Goal: Task Accomplishment & Management: Complete application form

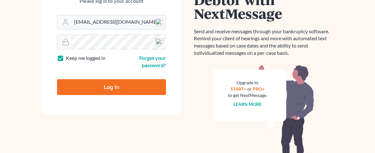
scroll to position [102, 0]
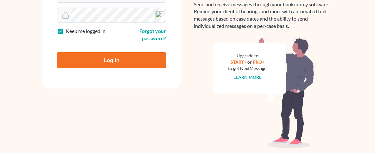
click at [116, 62] on input "Log In" at bounding box center [111, 60] width 109 height 16
type input "Thinking..."
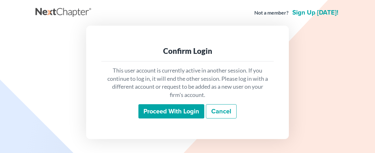
click at [149, 114] on input "Proceed with login" at bounding box center [171, 111] width 66 height 15
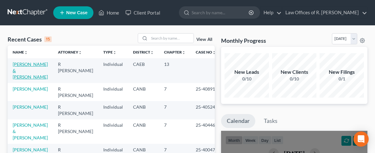
click at [15, 65] on link "[PERSON_NAME] & [PERSON_NAME]" at bounding box center [30, 70] width 35 height 18
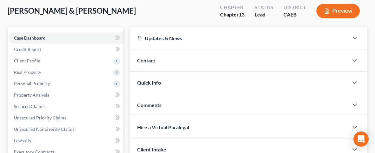
scroll to position [34, 0]
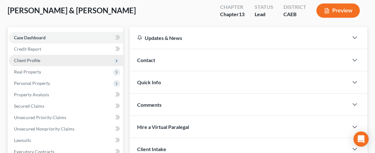
click at [34, 60] on span "Client Profile" at bounding box center [27, 60] width 26 height 5
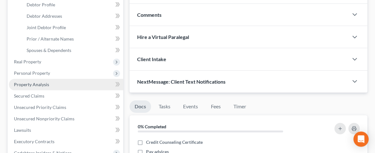
scroll to position [136, 0]
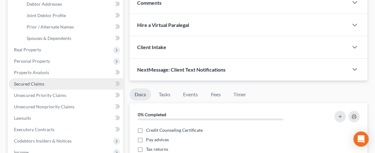
click at [30, 86] on span "Secured Claims" at bounding box center [29, 83] width 30 height 5
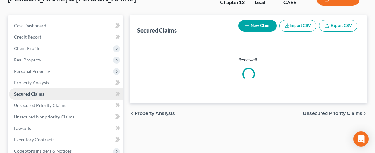
click at [30, 86] on ul "Case Dashboard Payments Invoices Payments Payments Credit Report Client Profile" at bounding box center [66, 128] width 114 height 216
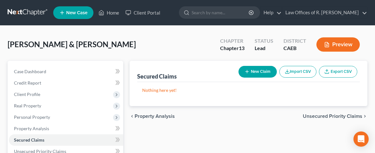
click at [256, 71] on button "New Claim" at bounding box center [257, 72] width 38 height 12
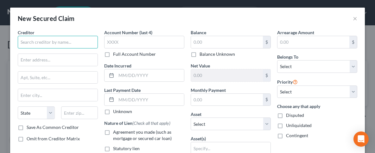
click at [31, 44] on input "text" at bounding box center [58, 42] width 80 height 13
type input "l"
click at [61, 42] on input "Lincoln Automotive Fniance" at bounding box center [58, 42] width 80 height 13
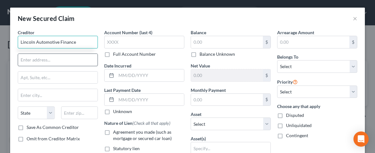
type input "Lincoln Automotive Finance"
click at [49, 63] on input "text" at bounding box center [57, 60] width 79 height 12
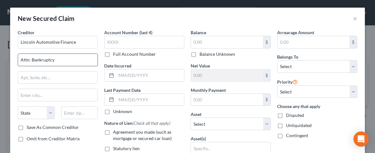
type input "Attn: Bankruptcy"
type input "O"
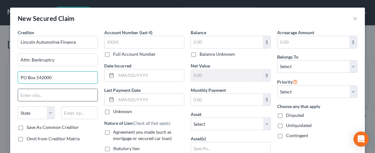
type input "PO Box 542000"
click at [35, 90] on input "text" at bounding box center [57, 95] width 79 height 12
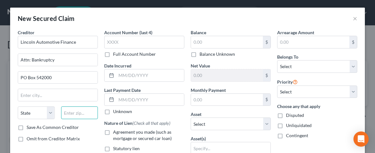
click at [84, 112] on input "text" at bounding box center [79, 112] width 37 height 13
type input "68154"
click at [62, 101] on div "Creditor * Lincoln Automotive Finance Attn: Bankruptcy PO Box 542000 State [US_…" at bounding box center [58, 76] width 80 height 95
type input "[GEOGRAPHIC_DATA]"
select select "30"
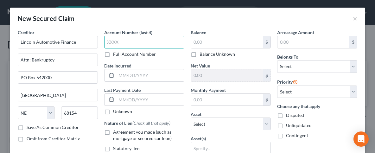
click at [160, 45] on input "text" at bounding box center [144, 42] width 80 height 13
type input "6001"
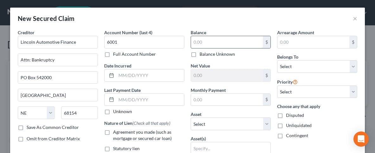
click at [251, 42] on input "text" at bounding box center [227, 42] width 72 height 12
type input "38,233"
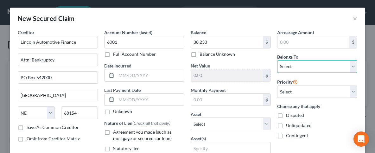
click at [277, 60] on select "Select Debtor 1 Only Debtor 2 Only Debtor 1 And Debtor 2 Only At Least One Of T…" at bounding box center [317, 66] width 80 height 13
select select "2"
click option "Debtor 1 And Debtor 2 Only" at bounding box center [0, 0] width 0 height 0
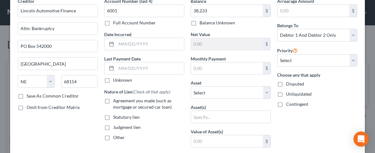
click at [27, 94] on label "Save As Common Creditor" at bounding box center [53, 96] width 52 height 6
click at [29, 94] on input "Save As Common Creditor" at bounding box center [31, 95] width 4 height 4
checkbox input "true"
click at [113, 100] on label "Agreement you made (such as mortgage or secured car loan)" at bounding box center [148, 103] width 71 height 13
click at [115, 100] on input "Agreement you made (such as mortgage or secured car loan)" at bounding box center [117, 99] width 4 height 4
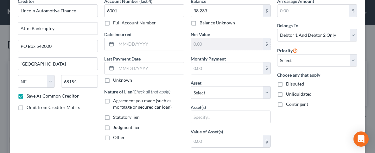
checkbox input "true"
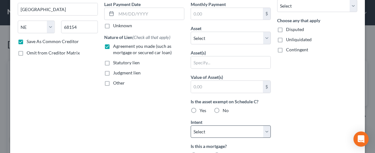
scroll to position [95, 0]
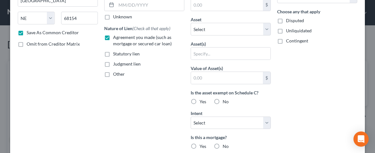
click at [222, 98] on label "No" at bounding box center [225, 101] width 6 height 6
click at [225, 98] on input "No" at bounding box center [227, 100] width 4 height 4
radio input "true"
click at [190, 116] on select "Select Surrender Redeem Reaffirm Avoid Other" at bounding box center [230, 122] width 80 height 13
click at [329, 86] on div "Arrearage Amount $ Belongs To * Select Debtor 1 Only Debtor 2 Only Debtor 1 And…" at bounding box center [317, 76] width 86 height 282
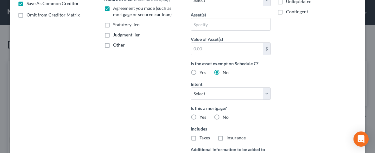
scroll to position [158, 0]
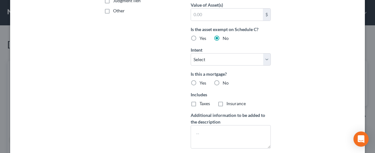
click at [222, 80] on label "No" at bounding box center [225, 83] width 6 height 6
click at [225, 80] on input "No" at bounding box center [227, 82] width 4 height 4
radio input "true"
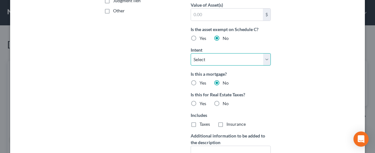
click at [190, 53] on select "Select Surrender Redeem Reaffirm Avoid Other" at bounding box center [230, 59] width 80 height 13
select select "2"
click option "Reaffirm" at bounding box center [0, 0] width 0 height 0
click at [282, 81] on div "Arrearage Amount $ Belongs To * Select Debtor 1 Only Debtor 2 Only Debtor 1 And…" at bounding box center [317, 22] width 86 height 303
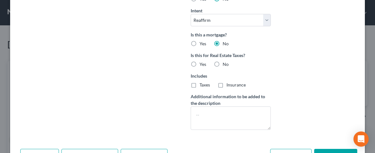
scroll to position [217, 0]
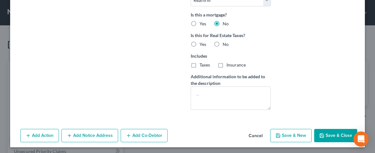
click at [289, 133] on button "Save & New" at bounding box center [290, 135] width 41 height 13
checkbox input "false"
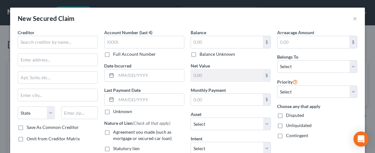
scroll to position [148, 0]
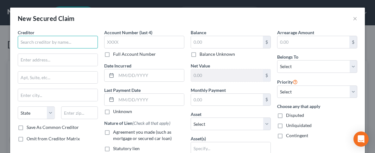
click at [32, 45] on input "text" at bounding box center [58, 42] width 80 height 13
type input "Freedom Mortgage Corp"
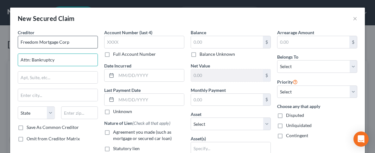
type input "Attn: Bankruptcy"
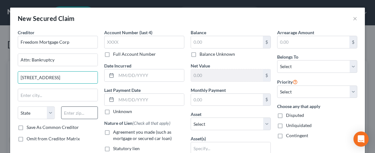
type input "[STREET_ADDRESS]"
click at [91, 114] on input "text" at bounding box center [79, 112] width 37 height 13
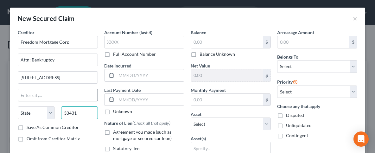
type input "33431"
click at [56, 94] on input "text" at bounding box center [57, 95] width 79 height 12
type input "Boca Raton"
select select "9"
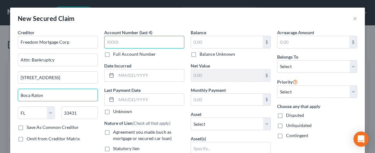
click at [133, 39] on input "text" at bounding box center [144, 42] width 80 height 13
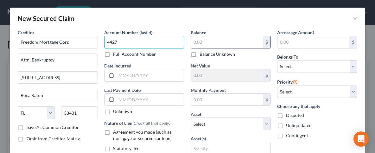
type input "4427"
click at [206, 40] on input "text" at bounding box center [227, 42] width 72 height 12
type input "469,974"
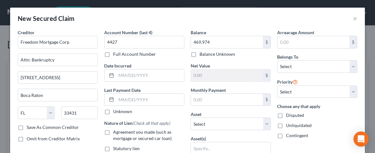
click at [258, 21] on div "New Secured Claim ×" at bounding box center [187, 19] width 354 height 22
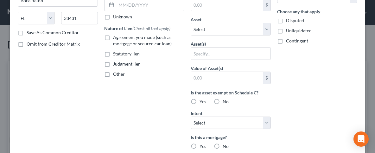
scroll to position [126, 0]
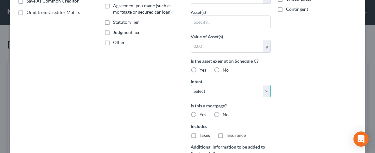
click at [190, 85] on select "Select Surrender Redeem Reaffirm Avoid Other" at bounding box center [230, 91] width 80 height 13
select select "4"
click option "Other" at bounding box center [0, 0] width 0 height 0
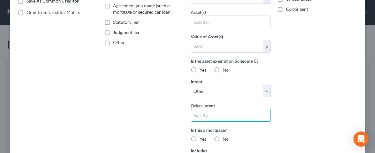
click at [222, 113] on input "text" at bounding box center [230, 115] width 80 height 13
type input "Retain & Pay"
click at [199, 136] on label "Yes" at bounding box center [202, 139] width 7 height 6
click at [202, 136] on input "Yes" at bounding box center [204, 138] width 4 height 4
radio input "true"
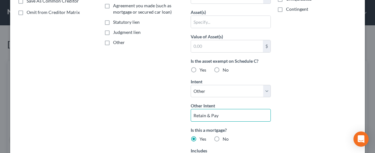
click at [236, 113] on input "Retain & Pay" at bounding box center [230, 115] width 80 height 13
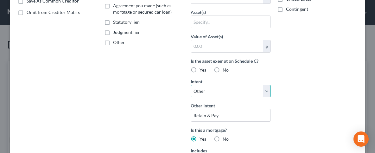
click at [190, 85] on select "Select Surrender Redeem Reaffirm Avoid Other" at bounding box center [230, 91] width 80 height 13
click at [358, 70] on div "Arrearage Amount $ Belongs To * Select Debtor 1 Only Debtor 2 Only Debtor 1 And…" at bounding box center [317, 56] width 86 height 307
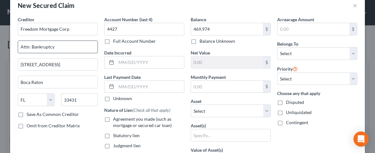
scroll to position [0, 0]
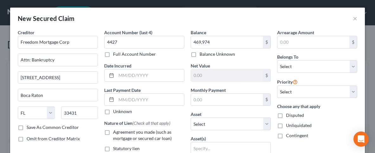
click at [27, 126] on label "Save As Common Creditor" at bounding box center [53, 127] width 52 height 6
click at [29, 126] on input "Save As Common Creditor" at bounding box center [31, 126] width 4 height 4
checkbox input "true"
click at [277, 60] on select "Select Debtor 1 Only Debtor 2 Only Debtor 1 And Debtor 2 Only At Least One Of T…" at bounding box center [317, 66] width 80 height 13
select select "0"
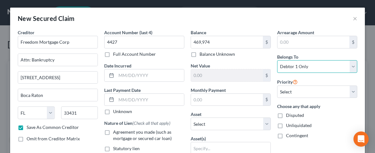
click option "Debtor 1 Only" at bounding box center [0, 0] width 0 height 0
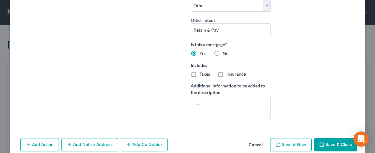
scroll to position [220, 0]
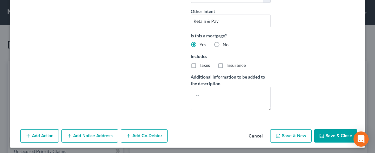
click at [285, 132] on button "Save & New" at bounding box center [290, 135] width 41 height 13
checkbox input "false"
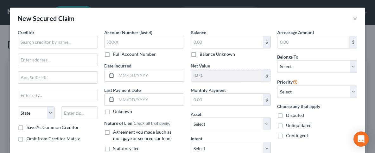
scroll to position [152, 0]
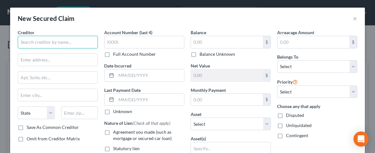
click at [53, 42] on input "text" at bounding box center [58, 42] width 80 height 13
type input "Truist Bank"
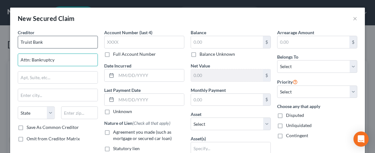
type input "Attn: Bankruptcy"
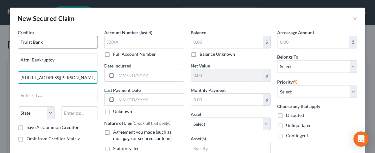
type input "[STREET_ADDRESS][PERSON_NAME]"
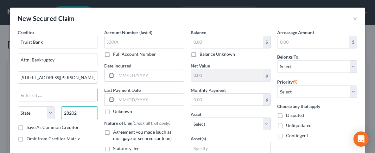
type input "28202"
click at [63, 91] on input "text" at bounding box center [57, 95] width 79 height 12
type input "Charlotte"
select select "28"
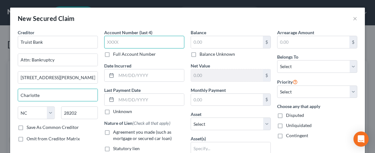
click at [151, 41] on input "text" at bounding box center [144, 42] width 80 height 13
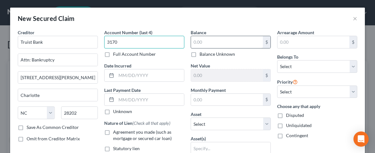
type input "3170"
click at [247, 39] on input "text" at bounding box center [227, 42] width 72 height 12
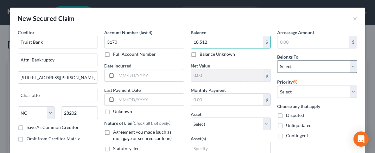
type input "18,512"
click at [277, 60] on select "Select Debtor 1 Only Debtor 2 Only Debtor 1 And Debtor 2 Only At Least One Of T…" at bounding box center [317, 66] width 80 height 13
select select "2"
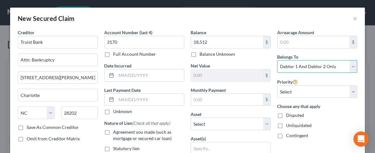
click option "Debtor 1 And Debtor 2 Only" at bounding box center [0, 0] width 0 height 0
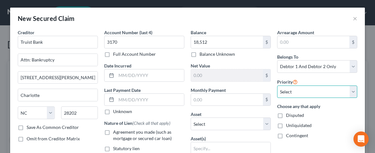
click at [277, 85] on select "Select 1st 2nd 3rd 4th 5th 6th 7th 8th 9th 10th 11th 12th 13th 14th 15th 16th 1…" at bounding box center [317, 91] width 80 height 13
drag, startPoint x: 321, startPoint y: 89, endPoint x: 248, endPoint y: 20, distance: 100.5
click at [248, 20] on div "New Secured Claim ×" at bounding box center [187, 19] width 354 height 22
click at [353, 17] on button "×" at bounding box center [354, 19] width 4 height 8
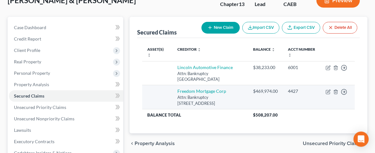
scroll to position [34, 0]
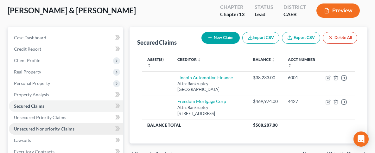
click at [50, 127] on span "Unsecured Nonpriority Claims" at bounding box center [44, 128] width 60 height 5
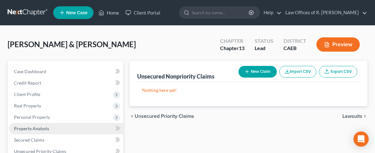
scroll to position [34, 0]
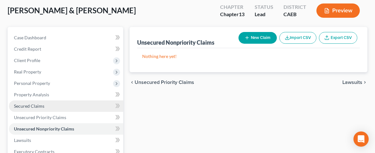
click at [37, 105] on span "Secured Claims" at bounding box center [29, 105] width 30 height 5
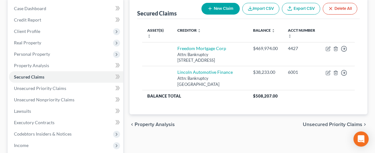
scroll to position [68, 0]
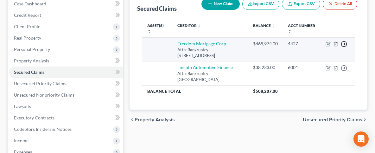
click at [344, 42] on icon "button" at bounding box center [343, 44] width 6 height 6
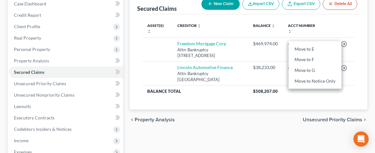
click at [344, 13] on div "Secured Claims New Claim Import CSV Export CSV Delete All" at bounding box center [248, 3] width 222 height 21
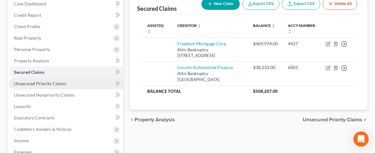
click at [52, 83] on span "Unsecured Priority Claims" at bounding box center [40, 83] width 52 height 5
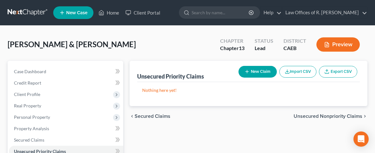
drag, startPoint x: 251, startPoint y: 71, endPoint x: 246, endPoint y: 73, distance: 5.8
click at [251, 70] on button "New Claim" at bounding box center [257, 72] width 38 height 12
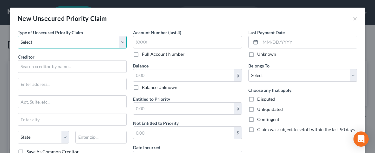
click at [18, 36] on select "Select Taxes & Other Government Units Domestic Support Obligations Extensions o…" at bounding box center [72, 42] width 109 height 13
select select "0"
click option "Taxes & Other Government Units" at bounding box center [0, 0] width 0 height 0
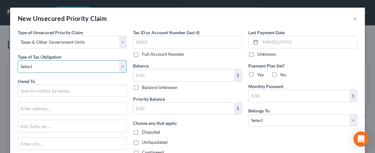
click at [18, 60] on select "Select Federal City State Franchise Tax Board Other" at bounding box center [72, 66] width 109 height 13
select select "0"
click option "Federal" at bounding box center [0, 0] width 0 height 0
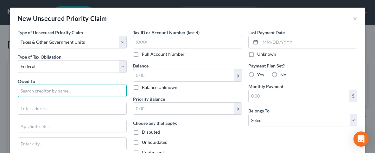
click at [41, 92] on input "text" at bounding box center [72, 90] width 109 height 13
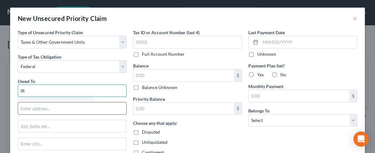
type input "I"
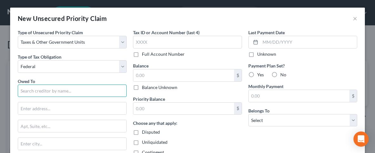
click at [32, 84] on input "text" at bounding box center [72, 90] width 109 height 13
click at [43, 96] on input "IRS" at bounding box center [72, 90] width 109 height 13
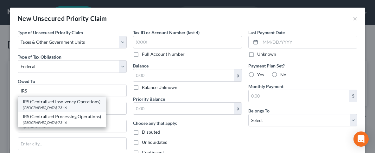
click at [64, 103] on div "IRS (Centralized Insolvency Operations)" at bounding box center [62, 101] width 78 height 6
type input "IRS (Centralized Insolvency Operations)"
type input "PO Box 7346"
type input "[GEOGRAPHIC_DATA]"
select select "39"
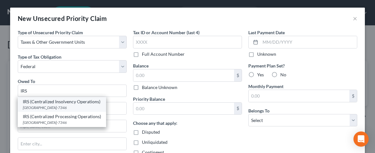
type input "19101-7346"
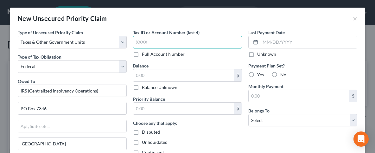
click at [149, 41] on input "text" at bounding box center [187, 42] width 109 height 13
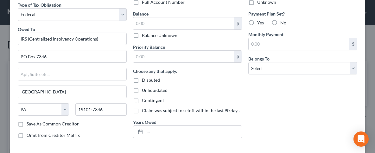
scroll to position [63, 0]
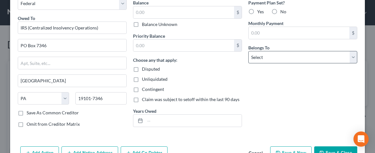
type input "9832"
click at [248, 51] on select "Select Debtor 1 Only Debtor 2 Only Debtor 1 And Debtor 2 Only At Least One Of T…" at bounding box center [302, 57] width 109 height 13
select select "2"
click option "Debtor 1 And Debtor 2 Only" at bounding box center [0, 0] width 0 height 0
click at [275, 96] on div "Last Payment Date Unknown Payment Plan Set? Yes No Monthly Payment $ Belongs To…" at bounding box center [302, 49] width 115 height 166
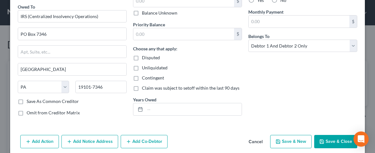
scroll to position [81, 0]
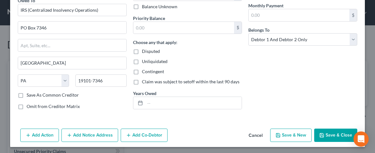
click at [282, 133] on button "Save & New" at bounding box center [290, 134] width 41 height 13
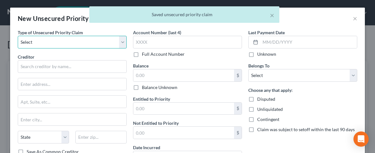
click at [18, 36] on select "Select Taxes & Other Government Units Domestic Support Obligations Extensions o…" at bounding box center [72, 42] width 109 height 13
select select "0"
click option "Taxes & Other Government Units" at bounding box center [0, 0] width 0 height 0
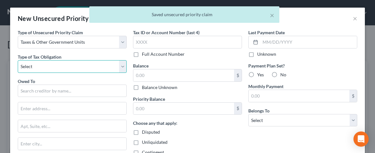
click at [18, 60] on select "Select Federal City State Franchise Tax Board Other" at bounding box center [72, 66] width 109 height 13
click option "State" at bounding box center [0, 0] width 0 height 0
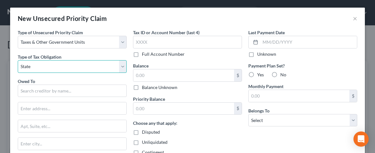
click at [18, 60] on select "Select Federal City State Franchise Tax Board Other" at bounding box center [72, 66] width 109 height 13
select select "3"
click option "Franchise Tax Board" at bounding box center [0, 0] width 0 height 0
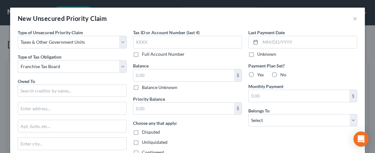
click at [67, 79] on div "Owed To *" at bounding box center [72, 87] width 109 height 19
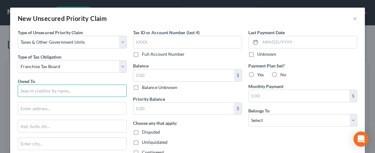
click at [61, 91] on input "text" at bounding box center [72, 90] width 109 height 13
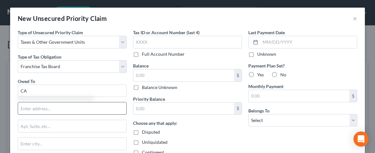
click at [38, 109] on input "text" at bounding box center [72, 108] width 108 height 12
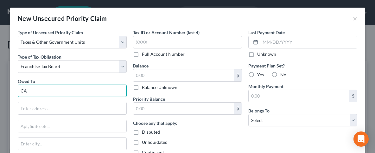
click at [39, 90] on input "CA" at bounding box center [72, 90] width 109 height 13
type input "C"
type input "F"
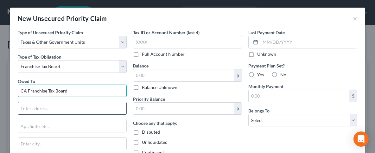
type input "CA Franchise Tax Board"
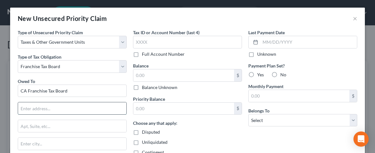
click at [39, 107] on input "text" at bounding box center [72, 108] width 108 height 12
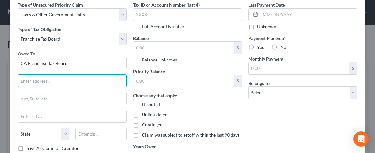
scroll to position [63, 0]
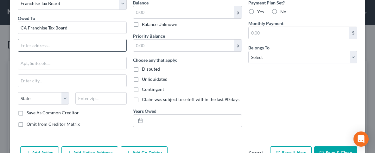
click at [35, 44] on input "text" at bounding box center [72, 45] width 108 height 12
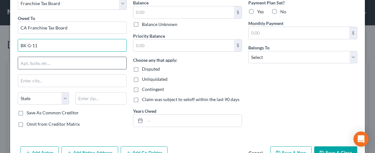
type input "BK G-11"
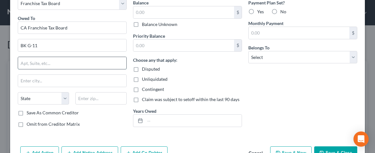
click at [40, 61] on input "text" at bounding box center [72, 63] width 108 height 12
click at [89, 96] on input "text" at bounding box center [100, 98] width 51 height 13
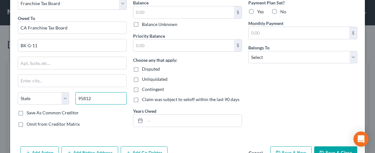
type input "95812"
click at [49, 55] on div "Owed To * CA Franchise Tax Board BK G-11 State [US_STATE] AK AR AZ CA CO CT DE …" at bounding box center [72, 62] width 109 height 95
type input "[GEOGRAPHIC_DATA]"
select select "4"
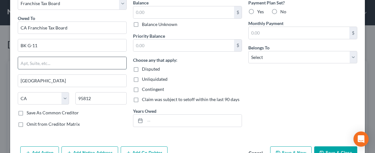
click at [52, 63] on input "text" at bounding box center [72, 63] width 108 height 12
type input "PO Box 2952"
click at [27, 110] on label "Save As Common Creditor" at bounding box center [53, 112] width 52 height 6
click at [29, 110] on input "Save As Common Creditor" at bounding box center [31, 111] width 4 height 4
checkbox input "true"
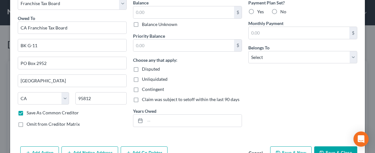
scroll to position [0, 0]
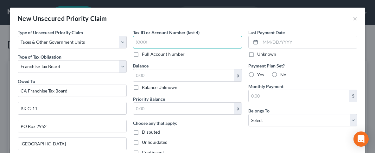
click at [157, 40] on input "text" at bounding box center [187, 42] width 109 height 13
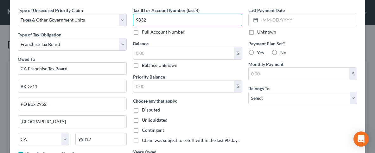
scroll to position [18, 0]
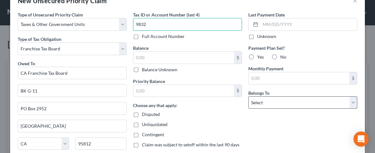
type input "9832"
click at [248, 96] on select "Select Debtor 1 Only Debtor 2 Only Debtor 1 And Debtor 2 Only At Least One Of T…" at bounding box center [302, 102] width 109 height 13
select select "2"
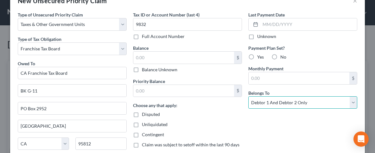
click option "Debtor 1 And Debtor 2 Only" at bounding box center [0, 0] width 0 height 0
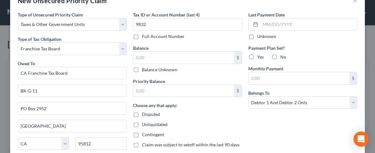
click at [290, 129] on div "Last Payment Date Unknown Payment Plan Set? Yes No Monthly Payment $ Belongs To…" at bounding box center [302, 94] width 115 height 166
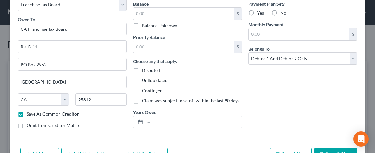
scroll to position [81, 0]
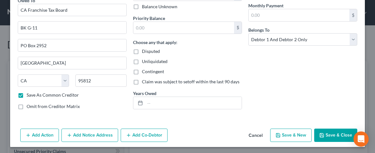
click at [326, 134] on button "Save & Close" at bounding box center [335, 134] width 43 height 13
checkbox input "false"
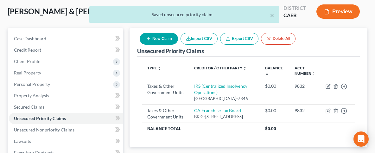
scroll to position [68, 0]
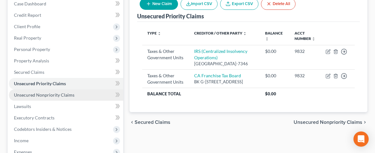
click at [46, 93] on span "Unsecured Nonpriority Claims" at bounding box center [44, 94] width 60 height 5
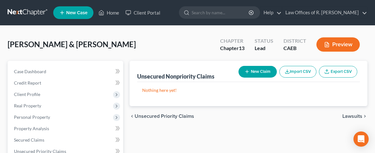
click at [258, 69] on button "New Claim" at bounding box center [257, 72] width 38 height 12
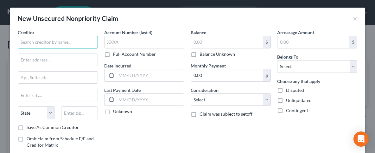
click at [66, 44] on input "text" at bounding box center [58, 42] width 80 height 13
type input "Truist Bank"
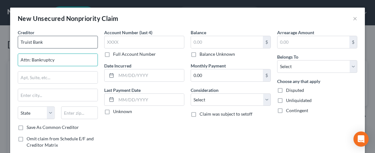
type input "Attn: Bankruptcy"
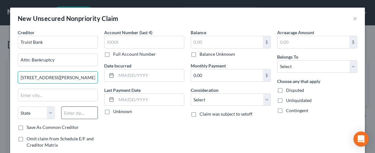
type input "[STREET_ADDRESS][PERSON_NAME]"
click at [69, 113] on input "text" at bounding box center [79, 112] width 37 height 13
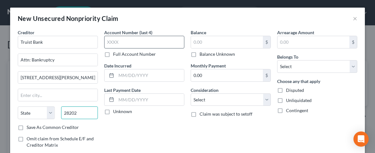
type input "28202"
type input "Charlotte"
select select "28"
click at [109, 42] on input "text" at bounding box center [144, 42] width 80 height 13
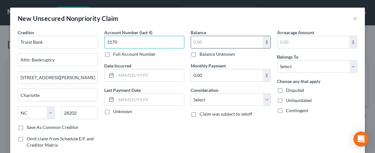
type input "3170"
click at [212, 42] on input "text" at bounding box center [227, 42] width 72 height 12
click at [211, 37] on input "text" at bounding box center [227, 42] width 72 height 12
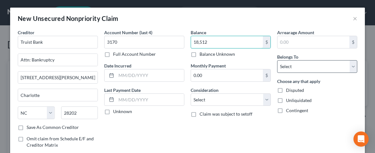
type input "18,512"
click at [277, 60] on select "Select Debtor 1 Only Debtor 2 Only Debtor 1 And Debtor 2 Only At Least One Of T…" at bounding box center [317, 66] width 80 height 13
select select "2"
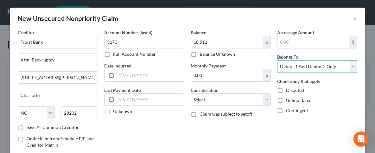
click option "Debtor 1 And Debtor 2 Only" at bounding box center [0, 0] width 0 height 0
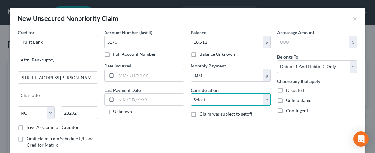
click at [190, 93] on select "Select Cable / Satellite Services Collection Agency Credit Card Debt Debt Couns…" at bounding box center [230, 99] width 80 height 13
drag, startPoint x: 239, startPoint y: 101, endPoint x: 222, endPoint y: 152, distance: 54.6
click at [222, 152] on div "Balance 18,512.00 $ Balance Unknown Balance Undetermined 18,512 $ Balance Unkno…" at bounding box center [230, 96] width 86 height 135
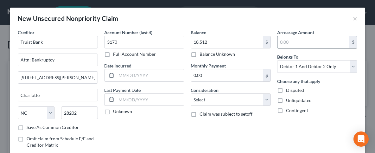
click at [318, 43] on input "text" at bounding box center [313, 42] width 72 height 12
type input "18,512"
click at [264, 120] on div "Balance 18,512.00 $ Balance Unknown Balance Undetermined 18,512 $ Balance Unkno…" at bounding box center [230, 96] width 86 height 135
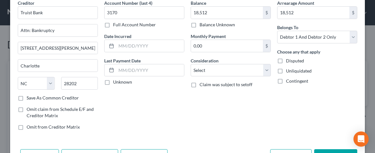
scroll to position [50, 0]
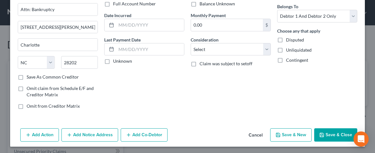
click at [297, 133] on button "Save & New" at bounding box center [290, 134] width 41 height 13
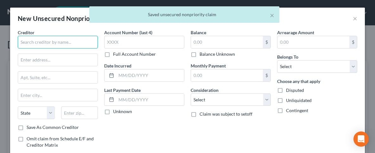
click at [29, 40] on input "text" at bounding box center [58, 42] width 80 height 13
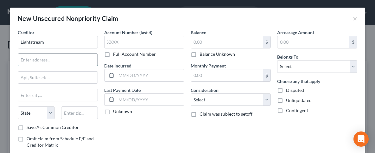
click at [47, 58] on input "text" at bounding box center [57, 60] width 79 height 12
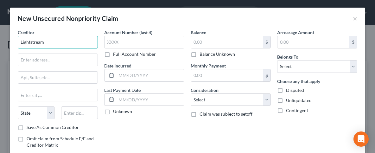
drag, startPoint x: 47, startPoint y: 42, endPoint x: 0, endPoint y: 46, distance: 47.0
click at [18, 46] on input "Lightstream" at bounding box center [58, 42] width 80 height 13
type input "[PERSON_NAME] Fargo Bank NA"
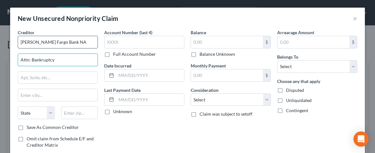
type input "Attn: Bankruptcy"
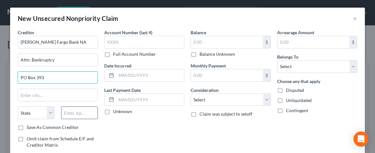
type input "PO Box 393"
click at [75, 109] on input "text" at bounding box center [79, 112] width 37 height 13
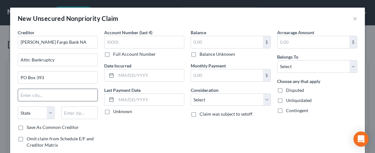
click at [78, 100] on input "text" at bounding box center [57, 95] width 79 height 12
click at [68, 107] on input "text" at bounding box center [79, 112] width 37 height 13
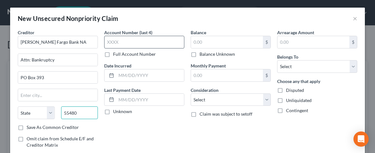
type input "55480"
click at [118, 41] on input "text" at bounding box center [144, 42] width 80 height 13
type input "[GEOGRAPHIC_DATA]"
select select "24"
click at [122, 38] on input "text" at bounding box center [144, 42] width 80 height 13
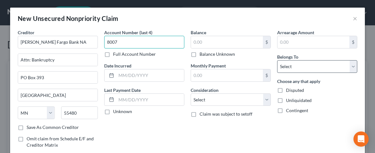
type input "8007"
click at [277, 60] on select "Select Debtor 1 Only Debtor 2 Only Debtor 1 And Debtor 2 Only At Least One Of T…" at bounding box center [317, 66] width 80 height 13
click option "Debtor 1 Only" at bounding box center [0, 0] width 0 height 0
click at [277, 60] on select "Select Debtor 1 Only Debtor 2 Only Debtor 1 And Debtor 2 Only At Least One Of T…" at bounding box center [317, 66] width 80 height 13
select select "1"
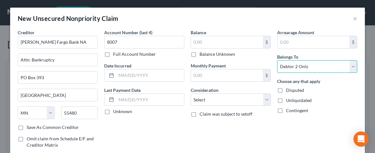
click option "Debtor 2 Only" at bounding box center [0, 0] width 0 height 0
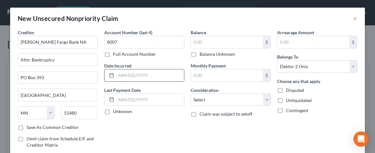
click at [131, 77] on input "text" at bounding box center [150, 75] width 68 height 12
click at [137, 69] on input "text" at bounding box center [150, 75] width 68 height 12
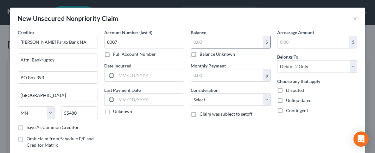
click at [204, 44] on input "text" at bounding box center [227, 42] width 72 height 12
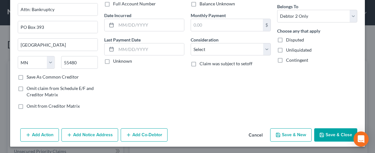
type input "17,319"
click at [286, 48] on label "Unliquidated" at bounding box center [299, 50] width 26 height 6
click at [288, 48] on input "Unliquidated" at bounding box center [290, 49] width 4 height 4
click at [190, 43] on select "Select Cable / Satellite Services Collection Agency Credit Card Debt Debt Couns…" at bounding box center [230, 49] width 80 height 13
drag, startPoint x: 268, startPoint y: 47, endPoint x: 281, endPoint y: 52, distance: 13.9
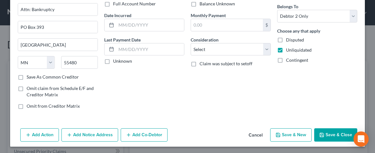
click at [286, 52] on label "Unliquidated" at bounding box center [299, 50] width 26 height 6
click at [288, 51] on input "Unliquidated" at bounding box center [290, 49] width 4 height 4
checkbox input "false"
click at [190, 43] on select "Select Cable / Satellite Services Collection Agency Credit Card Debt Debt Couns…" at bounding box center [230, 49] width 80 height 13
select select "2"
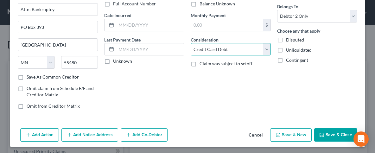
click option "Credit Card Debt" at bounding box center [0, 0] width 0 height 0
click at [27, 74] on label "Save As Common Creditor" at bounding box center [53, 77] width 52 height 6
click at [29, 74] on input "Save As Common Creditor" at bounding box center [31, 76] width 4 height 4
click at [328, 129] on button "Save & Close" at bounding box center [335, 134] width 43 height 13
checkbox input "false"
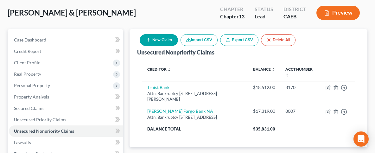
scroll to position [24, 0]
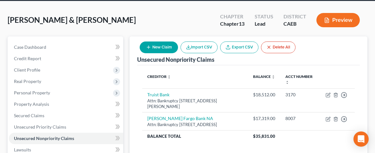
click at [155, 49] on button "New Claim" at bounding box center [159, 47] width 38 height 12
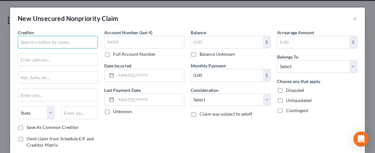
click at [36, 39] on input "text" at bounding box center [58, 42] width 80 height 13
type input "Costco Citi Card"
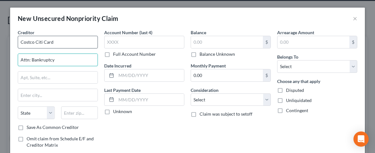
type input "Attn: Bankruptcy"
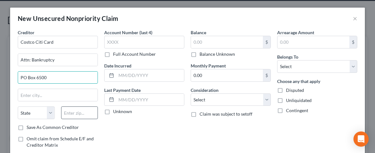
type input "PO Box 6500"
click at [84, 110] on input "text" at bounding box center [79, 112] width 37 height 13
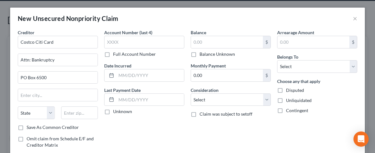
click at [85, 102] on div "Creditor * Costco Citi Card Attn: Bankruptcy PO Box 6500 State [US_STATE] AK AR…" at bounding box center [58, 76] width 80 height 95
click at [84, 108] on input "text" at bounding box center [79, 112] width 37 height 13
type input "57117"
type input "[GEOGRAPHIC_DATA]"
select select "43"
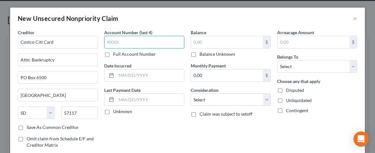
click at [133, 42] on input "text" at bounding box center [144, 42] width 80 height 13
click at [137, 36] on label "Account Number (last 4)" at bounding box center [128, 32] width 48 height 7
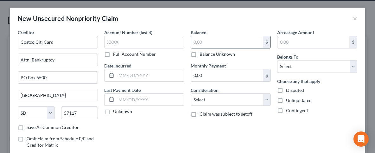
click at [218, 40] on input "text" at bounding box center [227, 42] width 72 height 12
click at [220, 32] on div "Balance $ Balance Unknown Balance Undetermined $ Balance Unknown" at bounding box center [230, 43] width 80 height 28
click at [222, 41] on input "text" at bounding box center [227, 42] width 72 height 12
type input "157,113"
click at [239, 117] on div "Balance 157,113.00 $ Balance Unknown Balance Undetermined 157,113 $ Balance Unk…" at bounding box center [230, 96] width 86 height 135
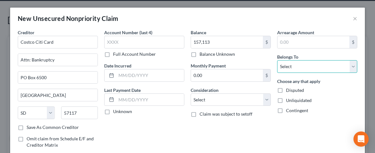
click at [277, 60] on select "Select Debtor 1 Only Debtor 2 Only Debtor 1 And Debtor 2 Only At Least One Of T…" at bounding box center [317, 66] width 80 height 13
select select "0"
click option "Debtor 1 Only" at bounding box center [0, 0] width 0 height 0
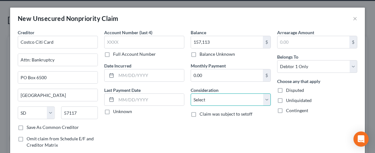
click at [190, 93] on select "Select Cable / Satellite Services Collection Agency Credit Card Debt Debt Couns…" at bounding box center [230, 99] width 80 height 13
select select "2"
click option "Credit Card Debt" at bounding box center [0, 0] width 0 height 0
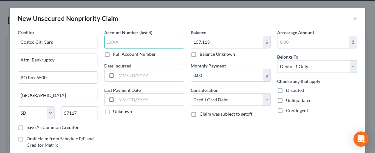
click at [116, 42] on input "text" at bounding box center [144, 42] width 80 height 13
click at [118, 36] on input "text" at bounding box center [144, 42] width 80 height 13
type input "6599"
click at [133, 116] on div "Account Number (last 4) 6599 Full Account Number Date Incurred Last Payment Dat…" at bounding box center [144, 96] width 86 height 135
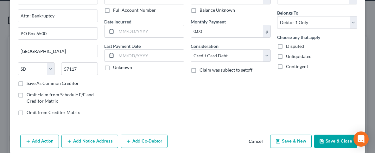
scroll to position [19, 0]
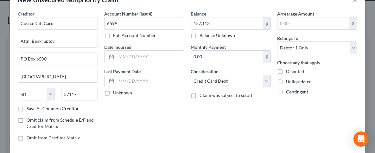
click at [27, 107] on label "Save As Common Creditor" at bounding box center [53, 108] width 52 height 6
click at [29, 107] on input "Save As Common Creditor" at bounding box center [31, 107] width 4 height 4
checkbox input "true"
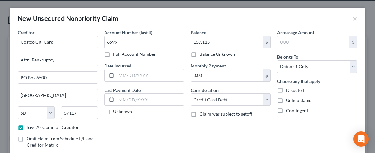
scroll to position [31, 0]
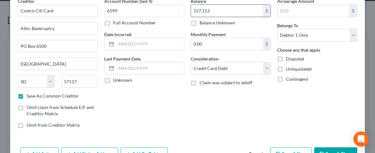
drag, startPoint x: 220, startPoint y: 12, endPoint x: 234, endPoint y: 9, distance: 14.3
click at [234, 8] on input "157,113" at bounding box center [227, 11] width 72 height 12
type input "15,713"
drag, startPoint x: 161, startPoint y: 119, endPoint x: 164, endPoint y: 124, distance: 5.2
click at [161, 120] on div "Account Number (last 4) 6599 Full Account Number Date Incurred Last Payment Dat…" at bounding box center [144, 65] width 86 height 135
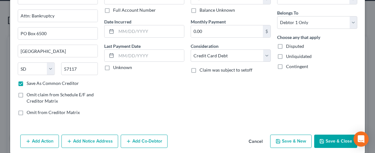
scroll to position [50, 0]
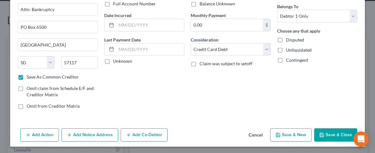
click at [330, 133] on button "Save & Close" at bounding box center [335, 134] width 43 height 13
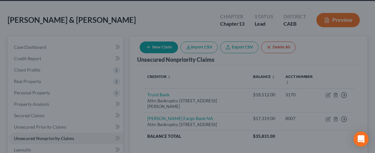
checkbox input "false"
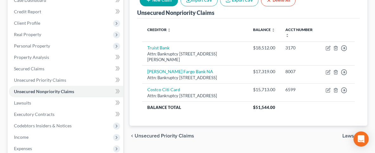
scroll to position [58, 0]
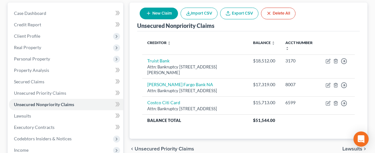
click at [166, 11] on button "New Claim" at bounding box center [159, 14] width 38 height 12
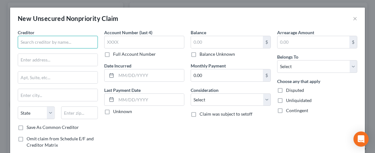
click at [27, 44] on input "text" at bounding box center [58, 42] width 80 height 13
click at [33, 38] on input "text" at bounding box center [58, 42] width 80 height 13
type input "Bank of America"
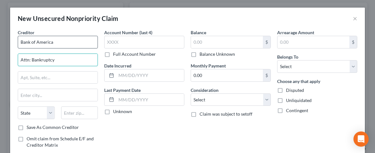
type input "Attn: Bankruptcy"
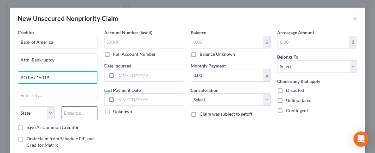
type input "PO Box 15019"
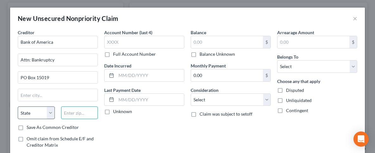
drag, startPoint x: 92, startPoint y: 110, endPoint x: 34, endPoint y: 110, distance: 57.9
click at [34, 110] on div "State [US_STATE] AK AR AZ CA CO CT DE DC [GEOGRAPHIC_DATA] [GEOGRAPHIC_DATA] GU…" at bounding box center [58, 115] width 86 height 18
drag, startPoint x: 87, startPoint y: 111, endPoint x: 59, endPoint y: 109, distance: 28.0
click at [59, 109] on div at bounding box center [79, 112] width 43 height 13
click at [83, 112] on input "text" at bounding box center [79, 112] width 37 height 13
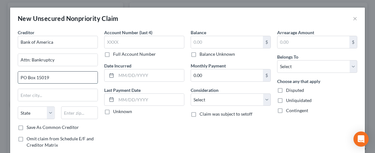
click at [54, 74] on input "PO Box 15019" at bounding box center [57, 77] width 79 height 12
click at [54, 96] on input "text" at bounding box center [57, 95] width 79 height 12
click at [60, 77] on input "PO Box 15019" at bounding box center [57, 77] width 79 height 12
click at [63, 96] on input "text" at bounding box center [57, 95] width 79 height 12
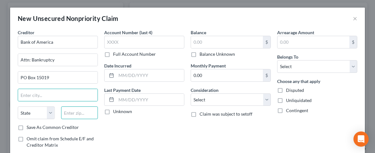
click at [88, 113] on input "text" at bounding box center [79, 112] width 37 height 13
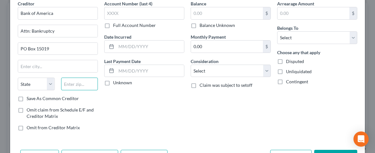
scroll to position [0, 0]
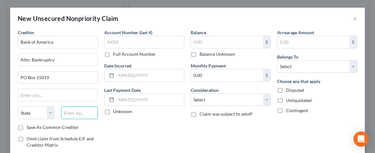
click at [77, 116] on input "text" at bounding box center [79, 112] width 37 height 13
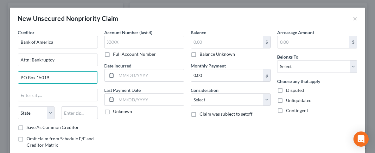
drag, startPoint x: 49, startPoint y: 80, endPoint x: 9, endPoint y: 74, distance: 39.9
click at [18, 74] on input "PO Box 15019" at bounding box center [57, 77] width 79 height 12
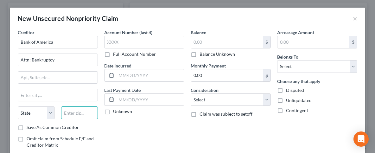
click at [80, 107] on input "text" at bounding box center [79, 112] width 37 height 13
click at [82, 110] on input "text" at bounding box center [79, 112] width 37 height 13
click at [182, 119] on div "Account Number (last 4) Full Account Number Date Incurred Last Payment Date Unk…" at bounding box center [144, 96] width 86 height 135
click at [80, 112] on input "text" at bounding box center [79, 112] width 37 height 13
type input "19886"
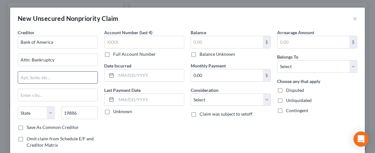
click at [41, 75] on input "text" at bounding box center [57, 77] width 79 height 12
type input "Wilmington"
select select "7"
click at [42, 76] on input "text" at bounding box center [57, 77] width 79 height 12
type input "PO Box 15019"
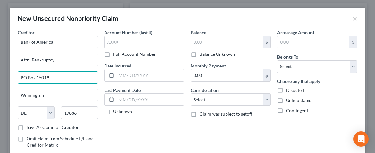
click at [156, 16] on div "New Unsecured Nonpriority Claim ×" at bounding box center [187, 19] width 354 height 22
drag, startPoint x: 161, startPoint y: 128, endPoint x: 157, endPoint y: 130, distance: 4.0
click at [161, 128] on div "Account Number (last 4) Full Account Number Date Incurred Last Payment Date Unk…" at bounding box center [144, 96] width 86 height 135
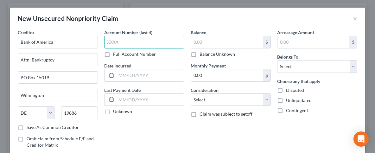
click at [124, 45] on input "text" at bounding box center [144, 42] width 80 height 13
type input "7867"
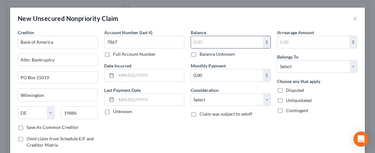
click at [210, 39] on input "text" at bounding box center [227, 42] width 72 height 12
type input "14,607"
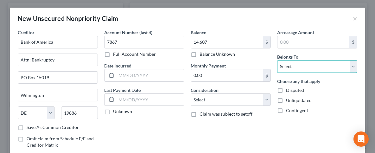
click at [277, 60] on select "Select Debtor 1 Only Debtor 2 Only Debtor 1 And Debtor 2 Only At Least One Of T…" at bounding box center [317, 66] width 80 height 13
select select "2"
click option "Debtor 1 And Debtor 2 Only" at bounding box center [0, 0] width 0 height 0
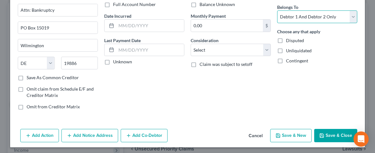
scroll to position [50, 0]
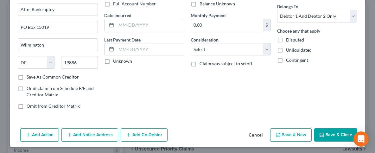
click at [27, 75] on label "Save As Common Creditor" at bounding box center [53, 77] width 52 height 6
click at [29, 75] on input "Save As Common Creditor" at bounding box center [31, 76] width 4 height 4
click at [288, 128] on button "Save & New" at bounding box center [290, 134] width 41 height 13
checkbox input "false"
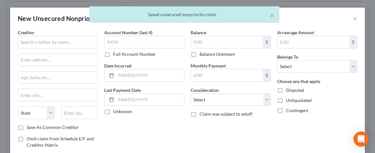
type input "14,607.00"
click at [91, 38] on input "text" at bounding box center [58, 42] width 80 height 13
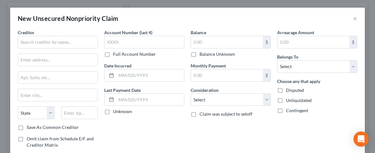
click at [113, 34] on label "Account Number (last 4)" at bounding box center [128, 32] width 48 height 7
click at [60, 36] on div "Creditor *" at bounding box center [58, 38] width 80 height 19
click at [60, 39] on input "text" at bounding box center [58, 42] width 80 height 13
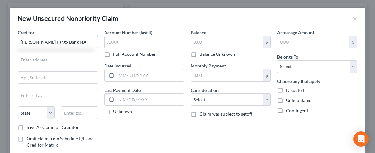
type input "[PERSON_NAME] Fargo Bank NA"
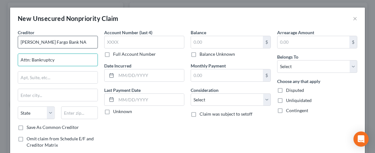
type input "Attn: Bankruptcy"
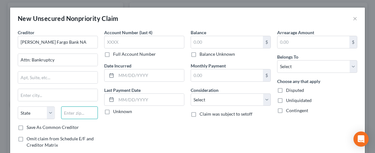
click at [81, 114] on input "text" at bounding box center [79, 112] width 37 height 13
click at [42, 78] on input "text" at bounding box center [57, 77] width 79 height 12
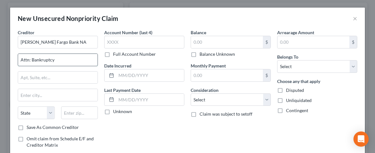
click at [56, 62] on input "Attn: Bankruptcy" at bounding box center [57, 60] width 79 height 12
click at [55, 80] on input "text" at bounding box center [57, 77] width 79 height 12
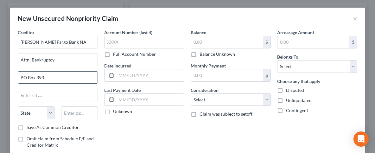
type input "PO Box 393"
type input "[GEOGRAPHIC_DATA]"
select select "24"
type input "55480"
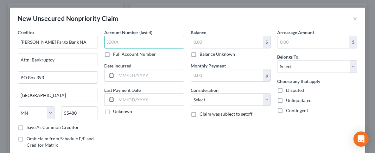
click at [115, 42] on input "text" at bounding box center [144, 42] width 80 height 13
type input "6702"
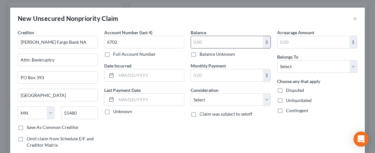
click at [200, 47] on input "text" at bounding box center [227, 42] width 72 height 12
click at [200, 46] on input "text" at bounding box center [227, 42] width 72 height 12
type input "12,318"
click at [277, 60] on select "Select Debtor 1 Only Debtor 2 Only Debtor 1 And Debtor 2 Only At Least One Of T…" at bounding box center [317, 66] width 80 height 13
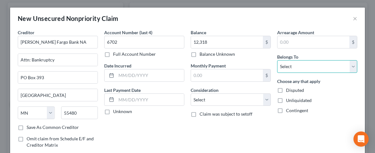
select select "2"
click option "Debtor 1 And Debtor 2 Only" at bounding box center [0, 0] width 0 height 0
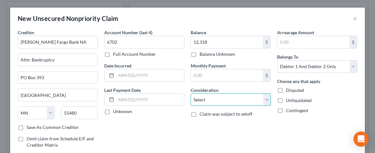
click at [190, 93] on select "Select Cable / Satellite Services Collection Agency Credit Card Debt Debt Couns…" at bounding box center [230, 99] width 80 height 13
select select "2"
click option "Credit Card Debt" at bounding box center [0, 0] width 0 height 0
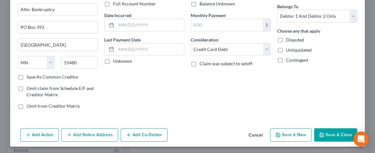
click at [285, 136] on button "Save & New" at bounding box center [290, 134] width 41 height 13
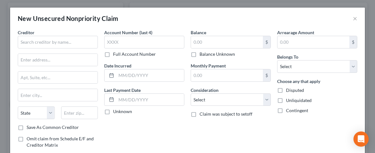
type input "12,318.00"
type input "0.00"
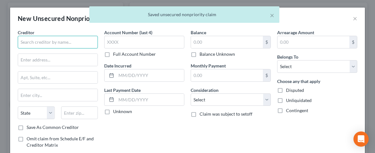
click at [66, 38] on input "text" at bounding box center [58, 42] width 80 height 13
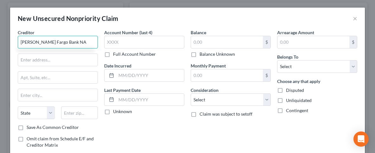
type input "[PERSON_NAME] Fargo Bank NA"
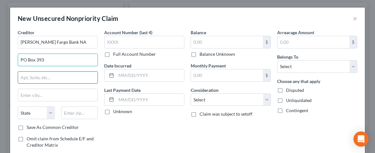
click at [75, 64] on input "PO Box 393" at bounding box center [57, 60] width 79 height 12
type input "PO Box 393"
click at [85, 111] on input "text" at bounding box center [79, 112] width 37 height 13
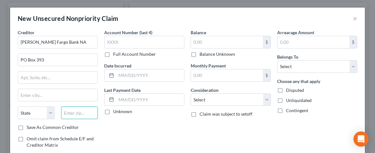
click at [86, 111] on input "text" at bounding box center [79, 112] width 37 height 13
click at [152, 132] on div "Account Number (last 4) Full Account Number Date Incurred Last Payment Date Unk…" at bounding box center [144, 96] width 86 height 135
click at [65, 76] on input "text" at bounding box center [57, 77] width 79 height 12
click at [81, 109] on input "text" at bounding box center [79, 112] width 37 height 13
type input "55480"
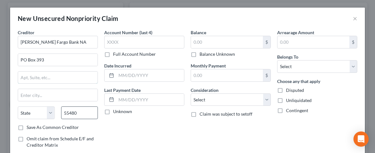
type input "PO Box 393"
type input "[GEOGRAPHIC_DATA]"
select select "24"
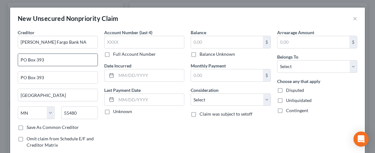
click at [47, 63] on input "PO Box 393" at bounding box center [57, 60] width 79 height 12
drag, startPoint x: 51, startPoint y: 81, endPoint x: 52, endPoint y: 77, distance: 4.2
click at [51, 81] on input "PO Box 393" at bounding box center [57, 77] width 79 height 12
type input "P"
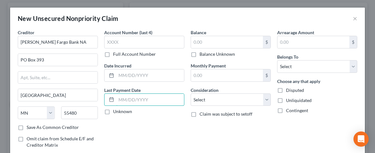
drag, startPoint x: 152, startPoint y: 96, endPoint x: 162, endPoint y: 121, distance: 27.1
click at [152, 96] on input "text" at bounding box center [150, 100] width 68 height 12
click at [128, 128] on div "Account Number (last 4) Full Account Number Date Incurred Last Payment Date Unk…" at bounding box center [144, 96] width 86 height 135
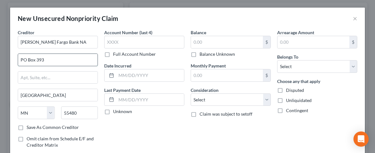
drag, startPoint x: 48, startPoint y: 62, endPoint x: 10, endPoint y: 63, distance: 38.6
click at [18, 63] on input "PO Box 393" at bounding box center [57, 60] width 79 height 12
type input "Attn: Bankruptcy"
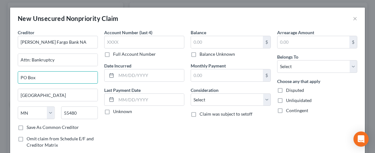
type input "PO Box 393"
click at [132, 40] on input "text" at bounding box center [144, 42] width 80 height 13
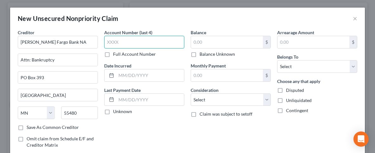
click at [132, 39] on input "text" at bounding box center [144, 42] width 80 height 13
type input "3332"
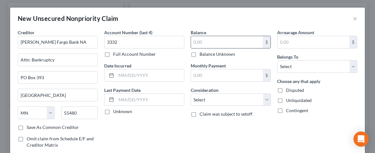
click at [200, 42] on input "text" at bounding box center [227, 42] width 72 height 12
type input "11,103"
click at [277, 60] on select "Select Debtor 1 Only Debtor 2 Only Debtor 1 And Debtor 2 Only At Least One Of T…" at bounding box center [317, 66] width 80 height 13
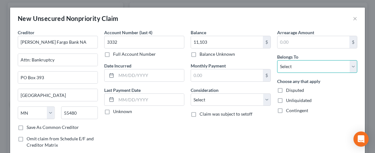
select select "0"
click option "Debtor 1 Only" at bounding box center [0, 0] width 0 height 0
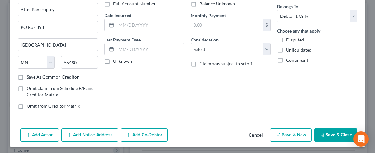
click at [295, 135] on button "Save & New" at bounding box center [290, 134] width 41 height 13
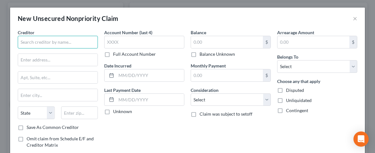
click at [52, 43] on input "text" at bounding box center [58, 42] width 80 height 13
type input "Credit Card Services"
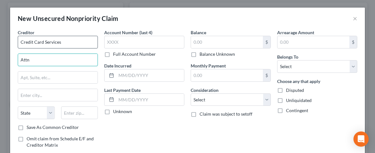
type input "Attn"
drag, startPoint x: 32, startPoint y: 42, endPoint x: 12, endPoint y: 42, distance: 19.3
click at [18, 42] on input "Credit Card Services" at bounding box center [58, 42] width 80 height 13
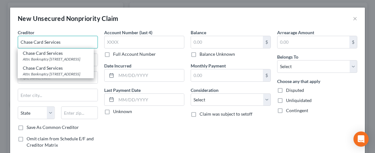
type input "Chase Card Services"
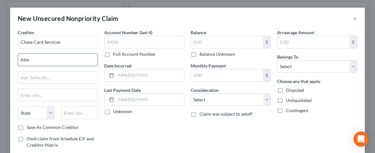
click at [45, 57] on input "Attn" at bounding box center [57, 60] width 79 height 12
type input "Attn: Bankruptcy"
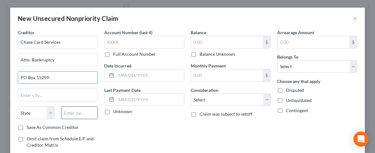
type input "PO Box 15299"
click at [69, 111] on input "text" at bounding box center [79, 112] width 37 height 13
type input "19850"
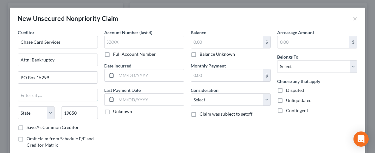
type input "Wilmington"
select select "7"
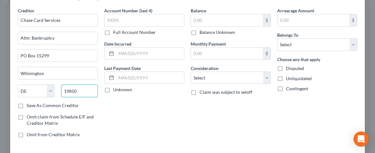
scroll to position [31, 0]
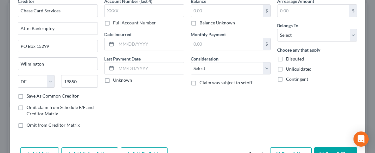
click at [27, 94] on label "Save As Common Creditor" at bounding box center [53, 96] width 52 height 6
click at [29, 94] on input "Save As Common Creditor" at bounding box center [31, 95] width 4 height 4
checkbox input "true"
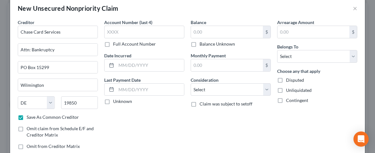
scroll to position [0, 0]
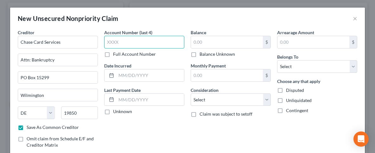
click at [119, 45] on input "text" at bounding box center [144, 42] width 80 height 13
click at [119, 44] on input "text" at bounding box center [144, 42] width 80 height 13
type input "2545"
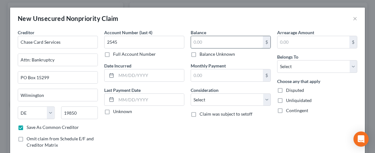
click at [215, 42] on input "text" at bounding box center [227, 42] width 72 height 12
type input "10,500"
click at [277, 60] on select "Select Debtor 1 Only Debtor 2 Only Debtor 1 And Debtor 2 Only At Least One Of T…" at bounding box center [317, 66] width 80 height 13
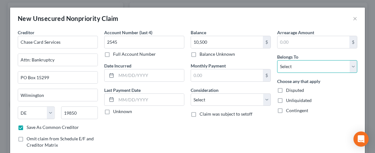
select select "0"
click option "Debtor 1 Only" at bounding box center [0, 0] width 0 height 0
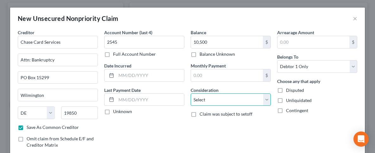
click at [190, 93] on select "Select Cable / Satellite Services Collection Agency Credit Card Debt Debt Couns…" at bounding box center [230, 99] width 80 height 13
select select "2"
click option "Credit Card Debt" at bounding box center [0, 0] width 0 height 0
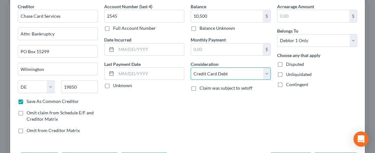
scroll to position [50, 0]
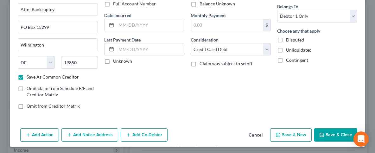
click at [280, 134] on icon "button" at bounding box center [278, 135] width 4 height 4
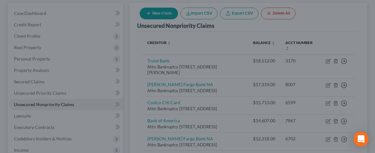
checkbox input "false"
type input "10,500.00"
type input "0.00"
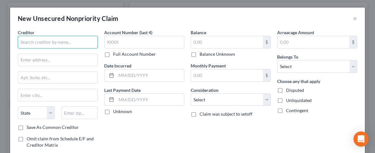
click at [20, 43] on input "text" at bounding box center [58, 42] width 80 height 13
type input "Bank of America"
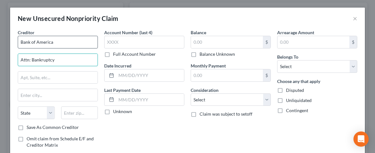
type input "Attn: Bankruptcy"
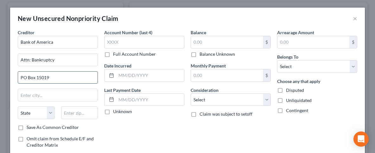
type input "PO Box 15019"
type input "Wilmington"
select select "7"
type input "19886"
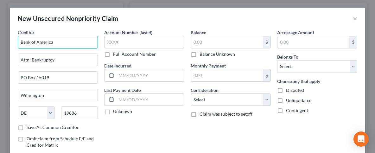
drag, startPoint x: 65, startPoint y: 44, endPoint x: 0, endPoint y: 40, distance: 65.6
click at [18, 40] on input "Bank of America" at bounding box center [58, 42] width 80 height 13
type input "SYNCB/Old Navy"
drag, startPoint x: 59, startPoint y: 74, endPoint x: 58, endPoint y: 78, distance: 3.5
click at [59, 76] on input "PO Box 15019" at bounding box center [57, 77] width 79 height 12
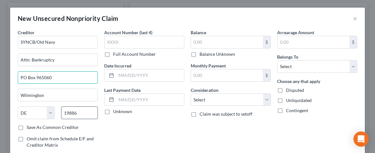
type input "PO Box 965060"
click at [78, 115] on input "19886" at bounding box center [79, 112] width 37 height 13
drag, startPoint x: 79, startPoint y: 113, endPoint x: 36, endPoint y: 112, distance: 42.7
click at [61, 112] on input "19886" at bounding box center [79, 112] width 37 height 13
type input "32896"
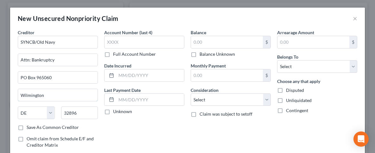
type input "Orlando"
select select "9"
click at [27, 125] on label "Save As Common Creditor" at bounding box center [53, 127] width 52 height 6
click at [29, 125] on input "Save As Common Creditor" at bounding box center [31, 126] width 4 height 4
checkbox input "true"
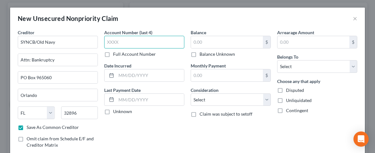
click at [132, 39] on input "text" at bounding box center [144, 42] width 80 height 13
type input "7851"
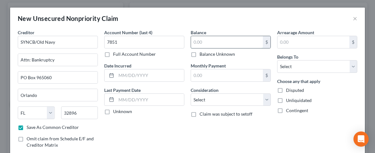
click at [204, 39] on input "text" at bounding box center [227, 42] width 72 height 12
type input "7,782"
click at [277, 60] on select "Select Debtor 1 Only Debtor 2 Only Debtor 1 And Debtor 2 Only At Least One Of T…" at bounding box center [317, 66] width 80 height 13
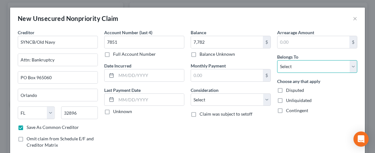
select select "1"
click option "Debtor 2 Only" at bounding box center [0, 0] width 0 height 0
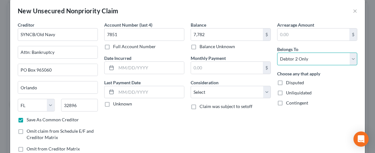
scroll to position [0, 0]
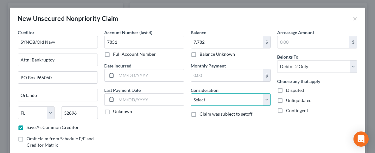
click at [190, 93] on select "Select Cable / Satellite Services Collection Agency Credit Card Debt Debt Couns…" at bounding box center [230, 99] width 80 height 13
select select "2"
click option "Credit Card Debt" at bounding box center [0, 0] width 0 height 0
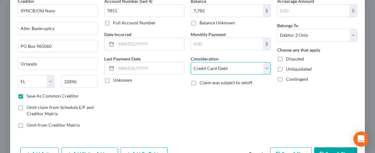
scroll to position [50, 0]
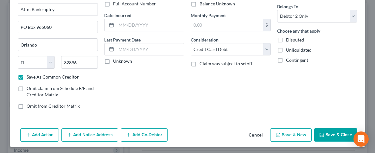
click at [339, 131] on button "Save & Close" at bounding box center [335, 134] width 43 height 13
checkbox input "false"
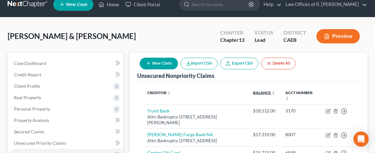
scroll to position [0, 0]
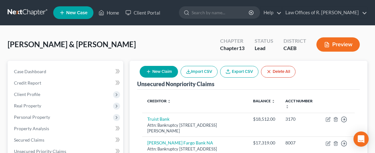
click at [157, 72] on button "New Claim" at bounding box center [159, 72] width 38 height 12
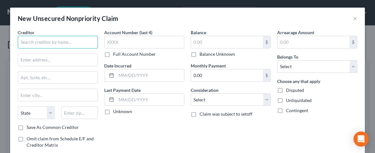
click at [38, 45] on input "text" at bounding box center [58, 42] width 80 height 13
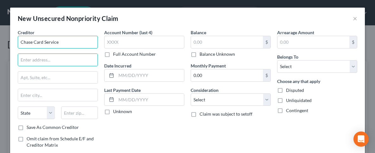
click at [67, 41] on input "Chase Card Service" at bounding box center [58, 42] width 80 height 13
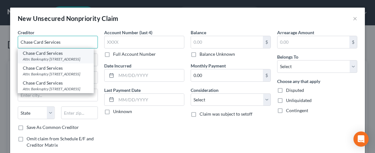
type input "Chase Card Services"
click at [60, 58] on div "Attn: Bankruptcy [STREET_ADDRESS]" at bounding box center [56, 58] width 66 height 5
type input "Attn: Bankruptcy"
type input "PO Box 15299"
type input "Wilmington"
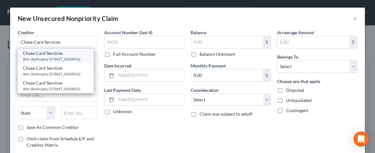
select select "7"
type input "19850"
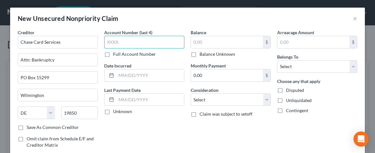
click at [116, 45] on input "text" at bounding box center [144, 42] width 80 height 13
type input "7072"
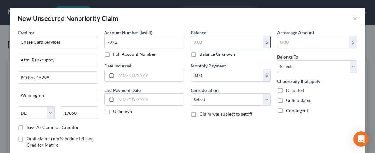
click at [204, 42] on input "text" at bounding box center [227, 42] width 72 height 12
click at [201, 38] on input "text" at bounding box center [227, 42] width 72 height 12
type input "7,222"
click at [277, 60] on select "Select Debtor 1 Only Debtor 2 Only Debtor 1 And Debtor 2 Only At Least One Of T…" at bounding box center [317, 66] width 80 height 13
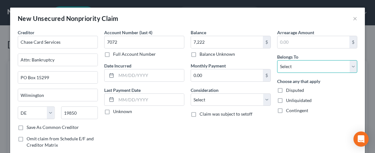
select select "1"
click option "Debtor 2 Only" at bounding box center [0, 0] width 0 height 0
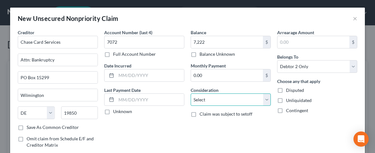
click at [190, 93] on select "Select Cable / Satellite Services Collection Agency Credit Card Debt Debt Couns…" at bounding box center [230, 99] width 80 height 13
select select "2"
click option "Credit Card Debt" at bounding box center [0, 0] width 0 height 0
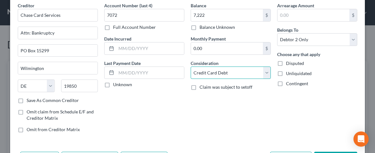
scroll to position [50, 0]
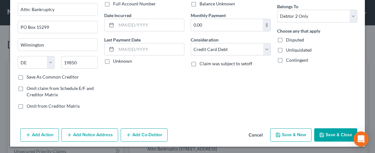
click at [339, 133] on button "Save & Close" at bounding box center [335, 134] width 43 height 13
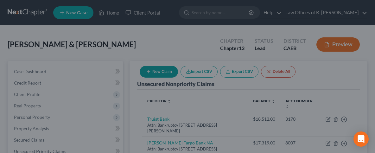
type input "7,222.00"
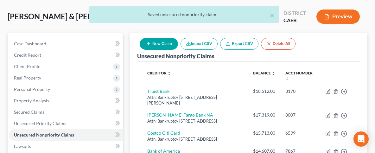
scroll to position [0, 0]
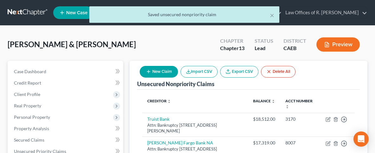
click at [154, 70] on button "New Claim" at bounding box center [159, 72] width 38 height 12
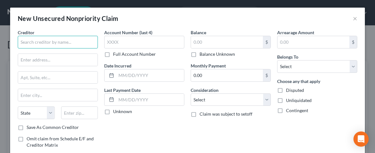
click at [45, 44] on input "text" at bounding box center [58, 42] width 80 height 13
type input "Chase Card Services"
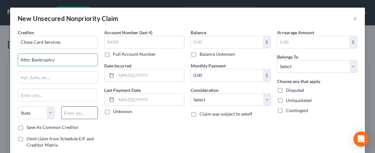
type input "Attn: Bankruptcy"
click at [77, 114] on input "text" at bounding box center [79, 112] width 37 height 13
click at [83, 108] on input "text" at bounding box center [79, 112] width 37 height 13
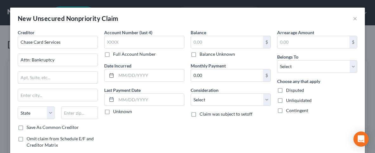
type input "PO Box 15299"
type input "Wilmington"
select select "7"
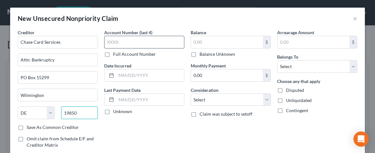
type input "19850"
click at [120, 41] on input "text" at bounding box center [144, 42] width 80 height 13
type input "7749"
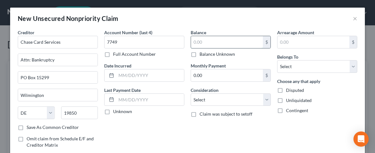
click at [194, 41] on input "text" at bounding box center [227, 42] width 72 height 12
click at [193, 38] on input "text" at bounding box center [227, 42] width 72 height 12
type input "5,970"
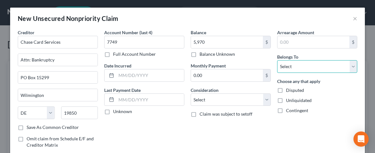
click at [277, 60] on select "Select Debtor 1 Only Debtor 2 Only Debtor 1 And Debtor 2 Only At Least One Of T…" at bounding box center [317, 66] width 80 height 13
select select "1"
click option "Debtor 2 Only" at bounding box center [0, 0] width 0 height 0
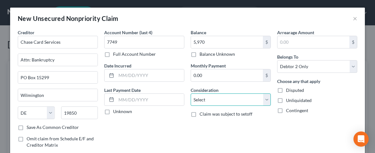
click at [190, 93] on select "Select Cable / Satellite Services Collection Agency Credit Card Debt Debt Couns…" at bounding box center [230, 99] width 80 height 13
select select "2"
click option "Credit Card Debt" at bounding box center [0, 0] width 0 height 0
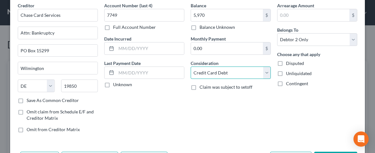
scroll to position [50, 0]
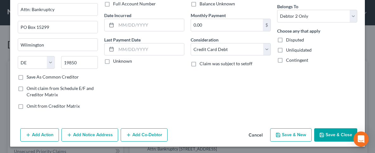
click at [289, 131] on button "Save & New" at bounding box center [290, 134] width 41 height 13
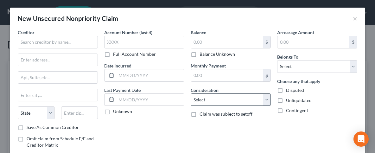
type input "5,970.00"
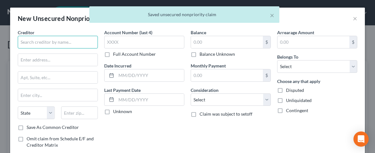
click at [67, 42] on input "text" at bounding box center [58, 42] width 80 height 13
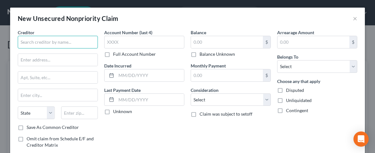
click at [74, 39] on input "text" at bounding box center [58, 42] width 80 height 13
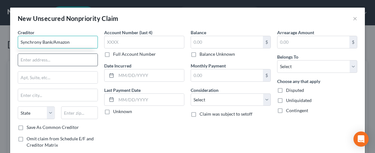
type input "Synchrony Bank/Amazon"
click at [41, 61] on input "text" at bounding box center [57, 60] width 79 height 12
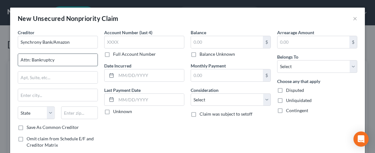
type input "Attn: Bankruptcy"
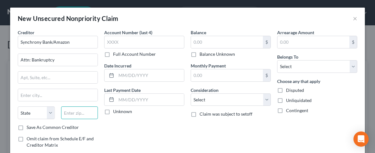
click at [76, 110] on input "text" at bounding box center [79, 112] width 37 height 13
click at [96, 112] on input "text" at bounding box center [79, 112] width 37 height 13
type input "32896"
type input "PO Box 965060"
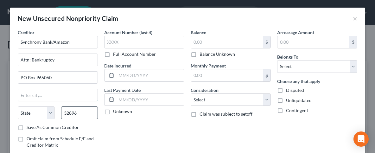
type input "Orlando"
select select "9"
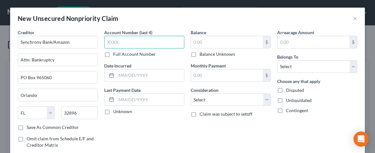
click at [128, 40] on input "text" at bounding box center [144, 42] width 80 height 13
type input "0118"
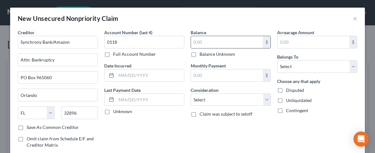
click at [223, 40] on input "text" at bounding box center [227, 42] width 72 height 12
type input "5,165"
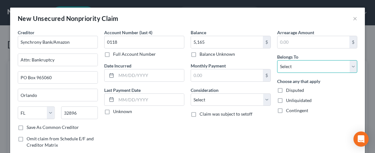
click at [277, 60] on select "Select Debtor 1 Only Debtor 2 Only Debtor 1 And Debtor 2 Only At Least One Of T…" at bounding box center [317, 66] width 80 height 13
click option "Debtor 2 Only" at bounding box center [0, 0] width 0 height 0
click at [274, 123] on div "Arrearage Amount $ Belongs To * Select Debtor 1 Only Debtor 2 Only Debtor 1 And…" at bounding box center [317, 96] width 86 height 135
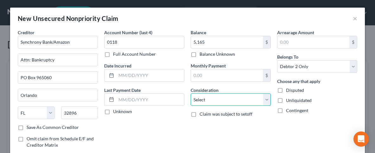
click at [190, 93] on select "Select Cable / Satellite Services Collection Agency Credit Card Debt Debt Couns…" at bounding box center [230, 99] width 80 height 13
click option "Credit Card Debt" at bounding box center [0, 0] width 0 height 0
click at [196, 133] on div "Balance 5,165.00 $ Balance Unknown Balance Undetermined 5,165 $ Balance Unknown…" at bounding box center [230, 96] width 86 height 135
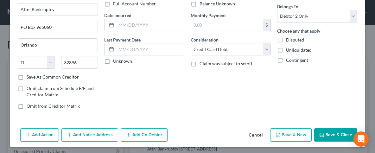
click at [296, 132] on button "Save & New" at bounding box center [290, 134] width 41 height 13
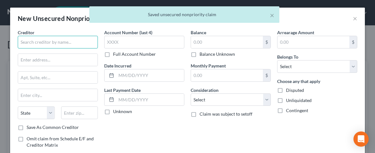
click at [68, 42] on input "text" at bounding box center [58, 42] width 80 height 13
click at [71, 41] on input "text" at bounding box center [58, 42] width 80 height 13
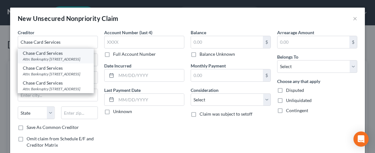
click at [78, 59] on div "Attn: Bankruptcy [STREET_ADDRESS]" at bounding box center [56, 58] width 66 height 5
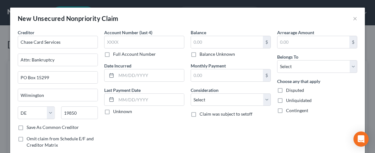
click at [143, 34] on label "Account Number (last 4)" at bounding box center [128, 32] width 48 height 7
click at [148, 33] on label "Account Number (last 4)" at bounding box center [128, 32] width 48 height 7
click at [139, 40] on input "text" at bounding box center [144, 42] width 80 height 13
click at [210, 40] on input "text" at bounding box center [227, 42] width 72 height 12
click at [210, 36] on div "Balance $ Balance Unknown Balance Undetermined $ Balance Unknown" at bounding box center [230, 43] width 80 height 28
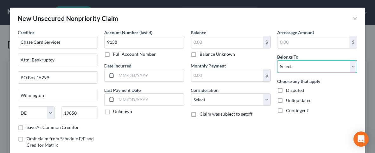
click at [277, 60] on select "Select Debtor 1 Only Debtor 2 Only Debtor 1 And Debtor 2 Only At Least One Of T…" at bounding box center [317, 66] width 80 height 13
click option "Debtor 1 Only" at bounding box center [0, 0] width 0 height 0
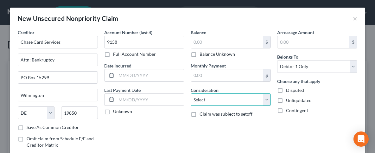
click at [190, 93] on select "Select Cable / Satellite Services Collection Agency Credit Card Debt Debt Couns…" at bounding box center [230, 99] width 80 height 13
click option "Credit Card Debt" at bounding box center [0, 0] width 0 height 0
click at [153, 123] on div "Account Number (last 4) 9158 Full Account Number Date Incurred Last Payment Dat…" at bounding box center [144, 96] width 86 height 135
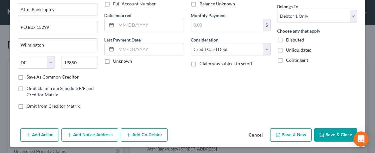
click at [296, 131] on button "Save & New" at bounding box center [290, 134] width 41 height 13
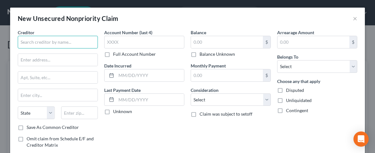
click at [32, 41] on input "text" at bounding box center [58, 42] width 80 height 13
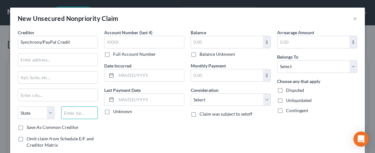
click at [85, 111] on input "text" at bounding box center [79, 112] width 37 height 13
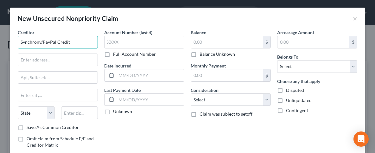
click at [81, 37] on input "Synchrony/PayPal Credit" at bounding box center [58, 42] width 80 height 13
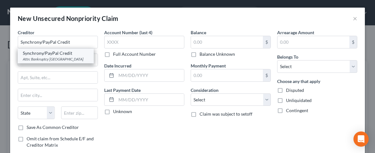
click at [58, 57] on div "Attn: Bankruptcy [GEOGRAPHIC_DATA]" at bounding box center [56, 58] width 66 height 5
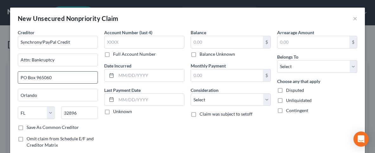
click at [60, 76] on input "PO Box 965060" at bounding box center [57, 77] width 79 height 12
click at [27, 127] on label "Save As Common Creditor" at bounding box center [53, 127] width 52 height 6
click at [29, 127] on input "Save As Common Creditor" at bounding box center [31, 126] width 4 height 4
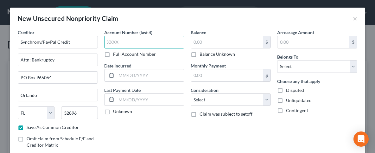
click at [127, 42] on input "text" at bounding box center [144, 42] width 80 height 13
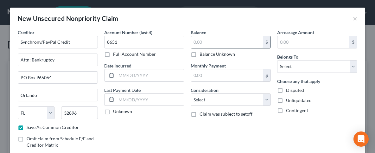
click at [204, 39] on input "text" at bounding box center [227, 42] width 72 height 12
click at [202, 36] on input "text" at bounding box center [227, 42] width 72 height 12
click at [277, 60] on select "Select Debtor 1 Only Debtor 2 Only Debtor 1 And Debtor 2 Only At Least One Of T…" at bounding box center [317, 66] width 80 height 13
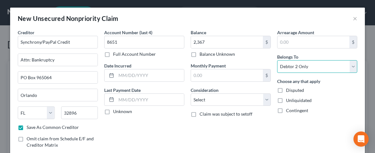
click option "Debtor 2 Only" at bounding box center [0, 0] width 0 height 0
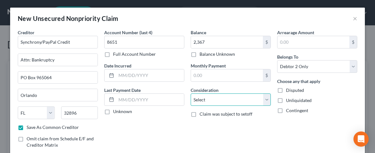
click at [190, 93] on select "Select Cable / Satellite Services Collection Agency Credit Card Debt Debt Couns…" at bounding box center [230, 99] width 80 height 13
click option "Credit Card Debt" at bounding box center [0, 0] width 0 height 0
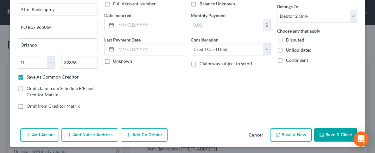
click at [284, 133] on button "Save & New" at bounding box center [290, 134] width 41 height 13
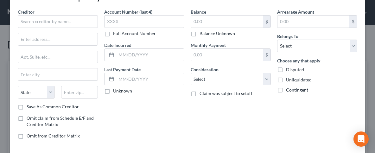
scroll to position [0, 0]
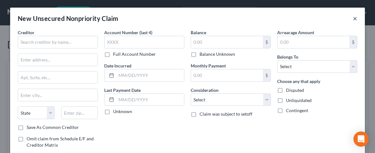
click at [355, 18] on button "×" at bounding box center [354, 19] width 4 height 8
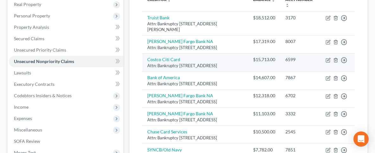
scroll to position [102, 0]
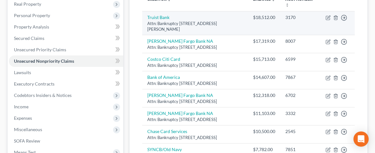
click at [269, 17] on div "$18,512.00" at bounding box center [264, 17] width 22 height 6
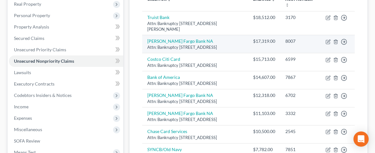
click at [270, 43] on div "$17,319.00" at bounding box center [264, 41] width 22 height 6
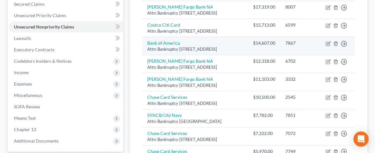
click at [276, 55] on td "$14,607.00" at bounding box center [264, 46] width 32 height 18
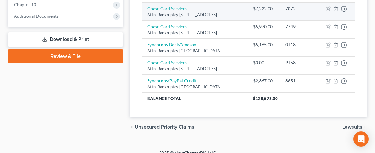
scroll to position [271, 0]
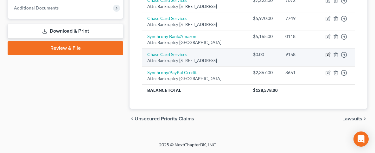
click at [329, 57] on icon "button" at bounding box center [327, 54] width 5 height 5
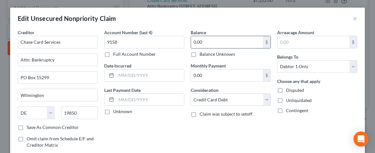
click at [197, 43] on input "0.00" at bounding box center [227, 42] width 72 height 12
drag, startPoint x: 210, startPoint y: 123, endPoint x: 215, endPoint y: 119, distance: 6.5
click at [210, 123] on div "Balance 3,515.00 $ Balance Unknown Balance Undetermined 3,515 $ Balance Unknown…" at bounding box center [230, 96] width 86 height 135
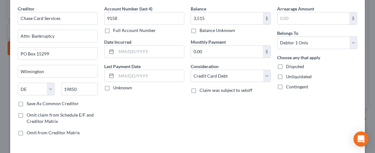
scroll to position [63, 0]
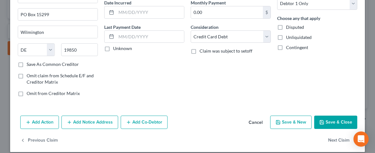
click at [333, 119] on button "Save & Close" at bounding box center [335, 121] width 43 height 13
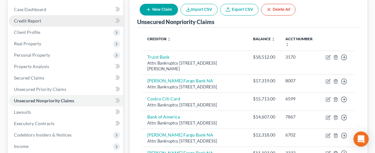
scroll to position [0, 0]
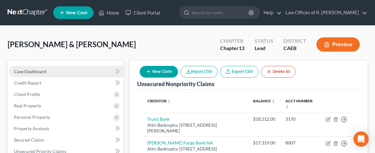
click at [44, 71] on span "Case Dashboard" at bounding box center [30, 71] width 32 height 5
